Goal: Task Accomplishment & Management: Manage account settings

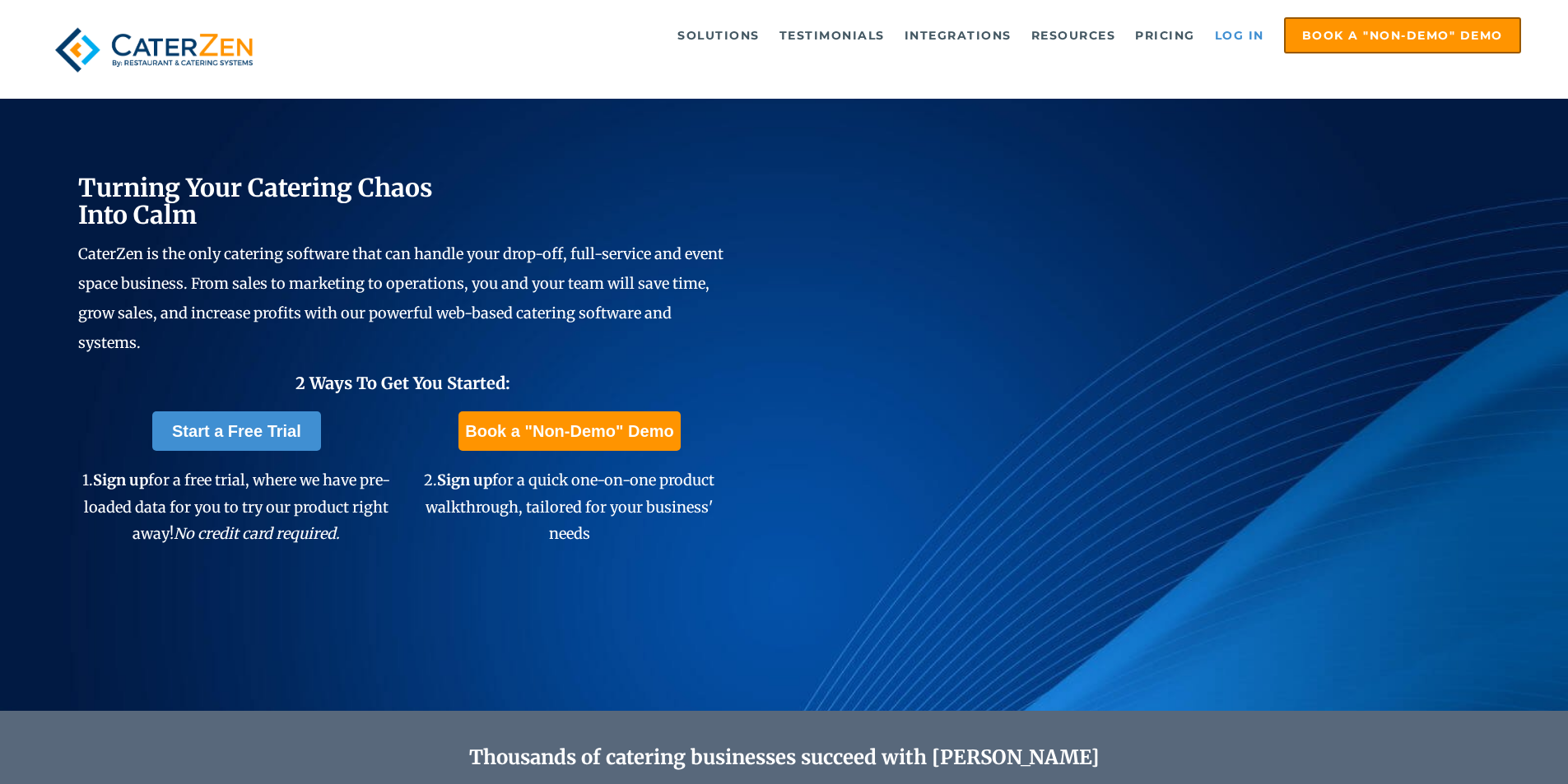
click at [1241, 45] on link "Log in" at bounding box center [1240, 35] width 66 height 33
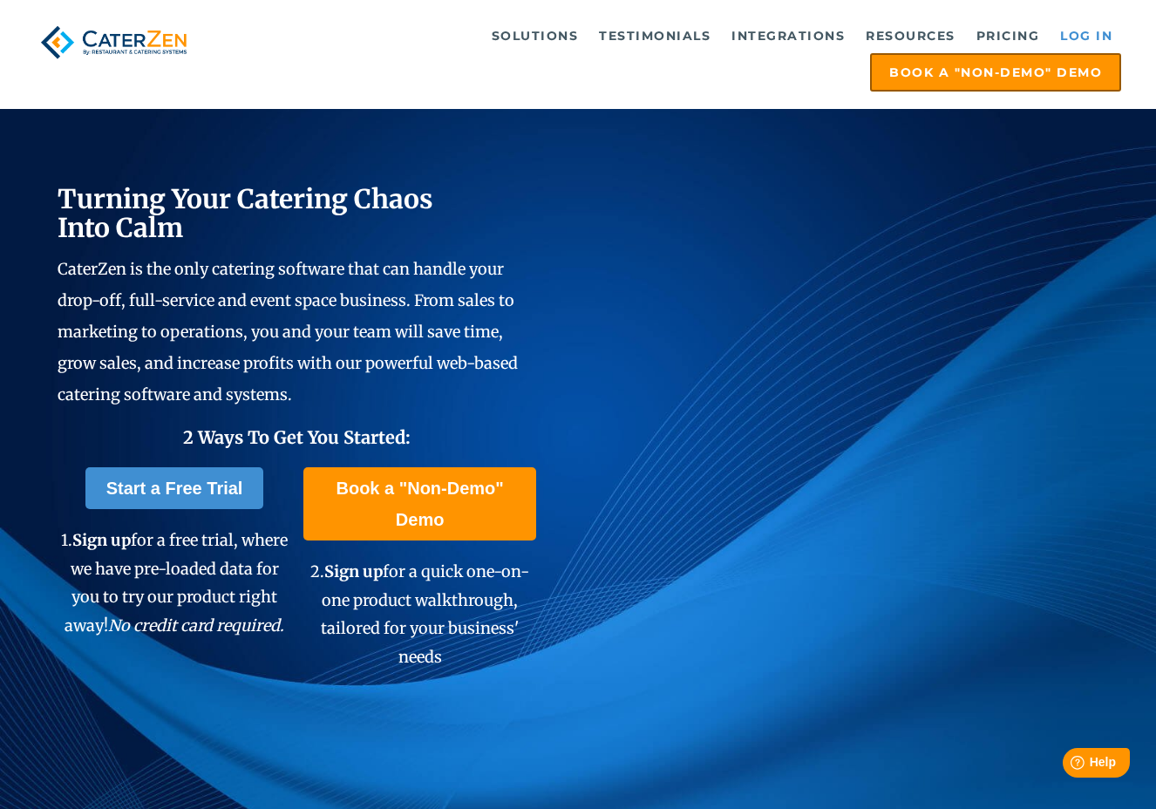
click at [1051, 51] on link "Log in" at bounding box center [1086, 35] width 70 height 35
click at [1051, 37] on link "Log in" at bounding box center [1086, 35] width 70 height 35
